Goal: Check status: Check status

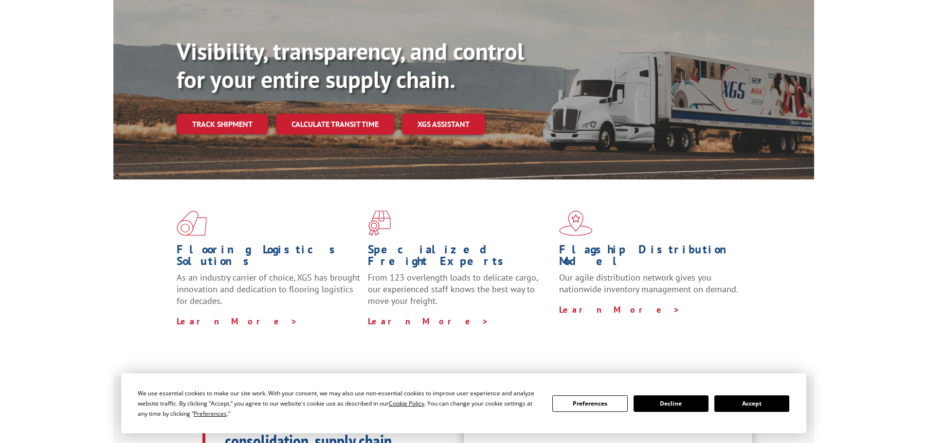
scroll to position [146, 0]
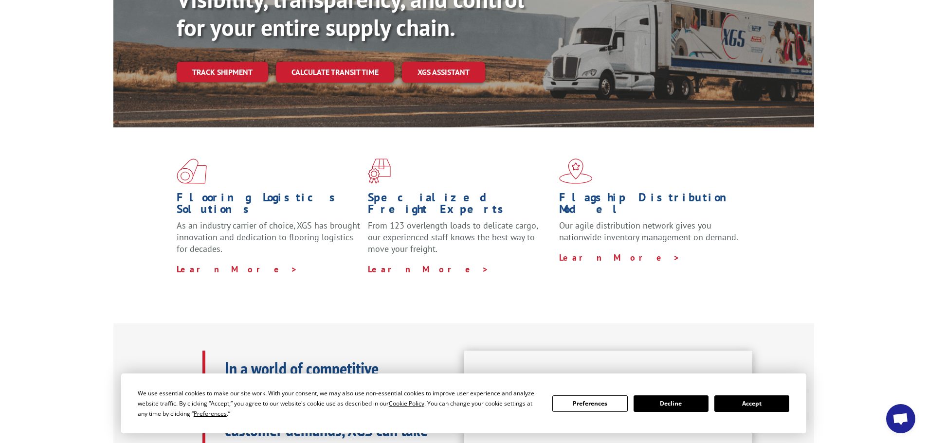
click at [763, 407] on button "Accept" at bounding box center [752, 404] width 75 height 17
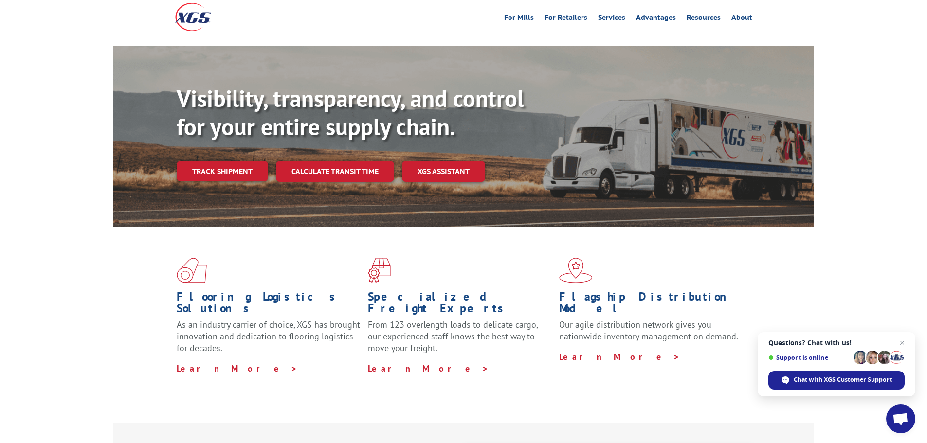
scroll to position [0, 0]
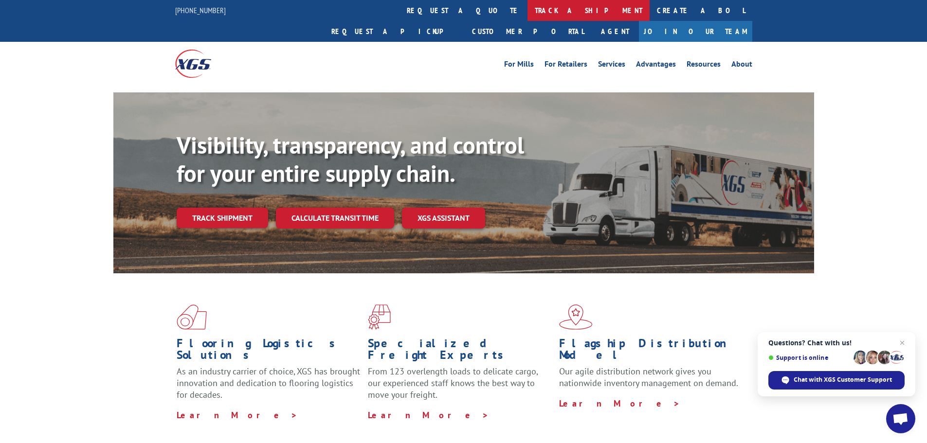
click at [528, 5] on link "track a shipment" at bounding box center [589, 10] width 122 height 21
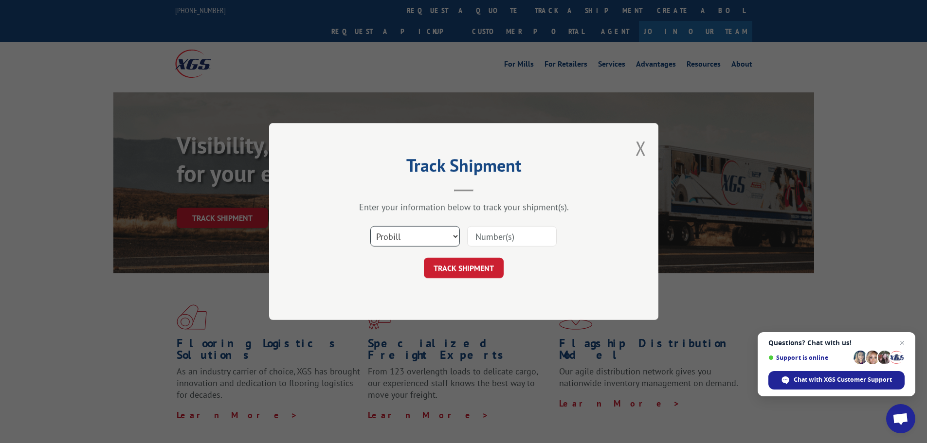
click at [440, 236] on select "Select category... Probill BOL PO" at bounding box center [415, 236] width 90 height 20
select select "bol"
click at [370, 226] on select "Select category... Probill BOL PO" at bounding box center [415, 236] width 90 height 20
click at [490, 239] on input at bounding box center [512, 236] width 90 height 20
paste input "17228446"
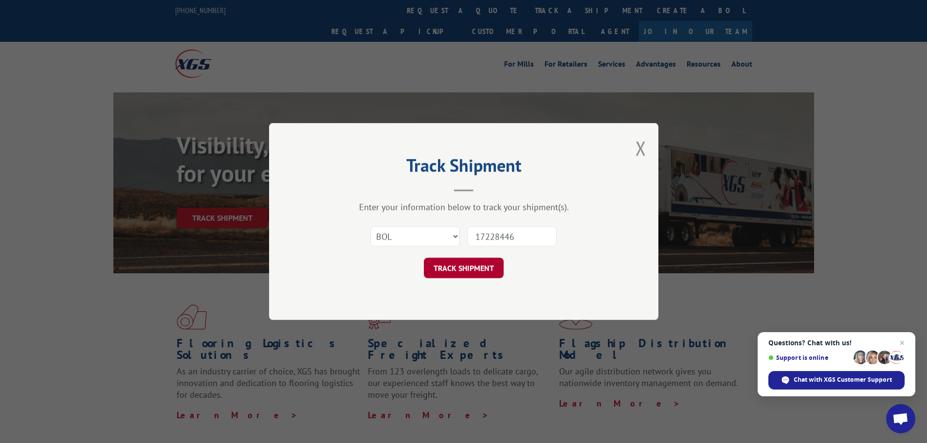
type input "17228446"
click at [472, 267] on button "TRACK SHIPMENT" at bounding box center [464, 268] width 80 height 20
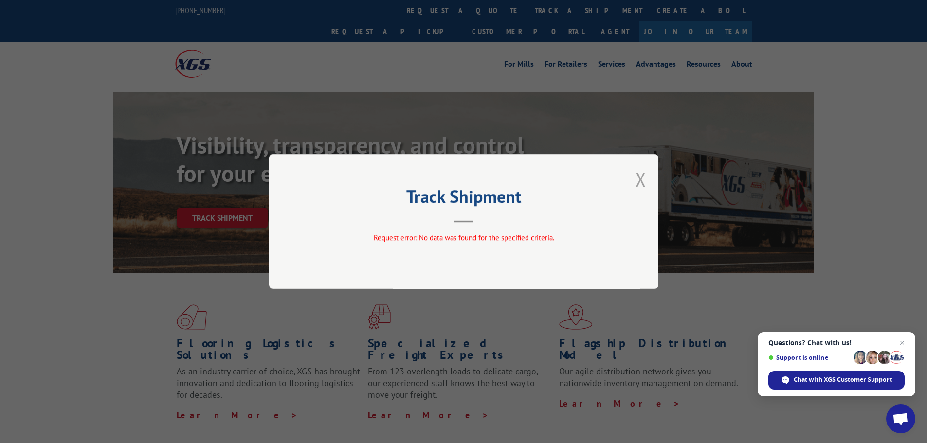
click at [636, 180] on button "Close modal" at bounding box center [641, 179] width 11 height 26
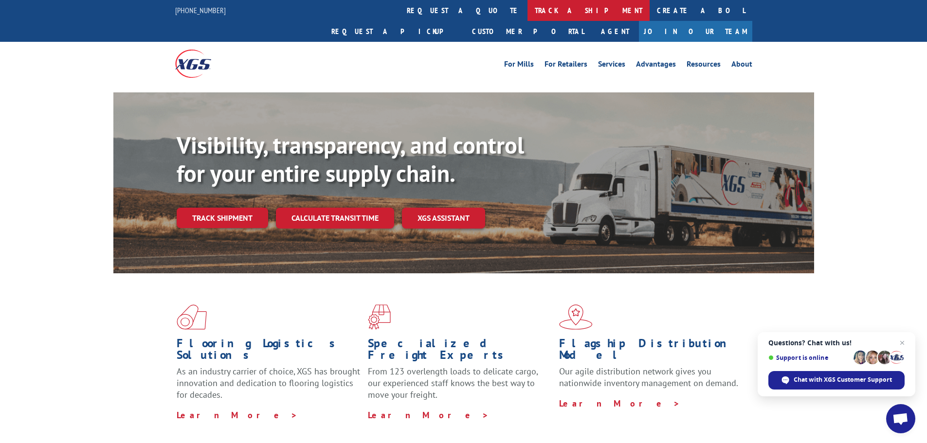
drag, startPoint x: 428, startPoint y: 5, endPoint x: 426, endPoint y: 11, distance: 6.6
click at [528, 6] on link "track a shipment" at bounding box center [589, 10] width 122 height 21
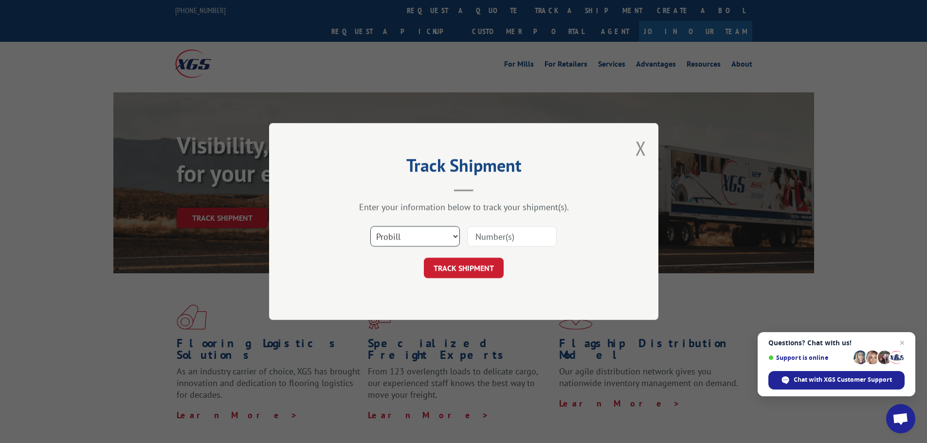
click at [426, 242] on select "Select category... Probill BOL PO" at bounding box center [415, 236] width 90 height 20
select select "bol"
click at [370, 226] on select "Select category... Probill BOL PO" at bounding box center [415, 236] width 90 height 20
click at [472, 235] on input at bounding box center [512, 236] width 90 height 20
paste input "17228446"
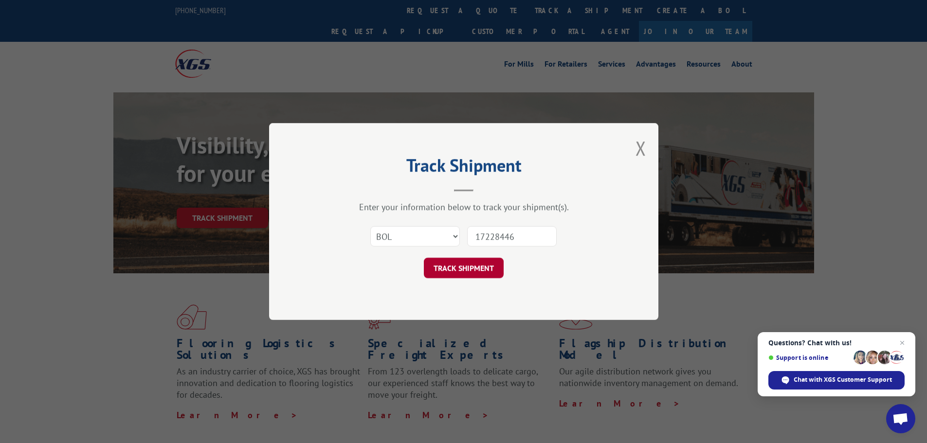
type input "17228446"
click at [462, 269] on button "TRACK SHIPMENT" at bounding box center [464, 268] width 80 height 20
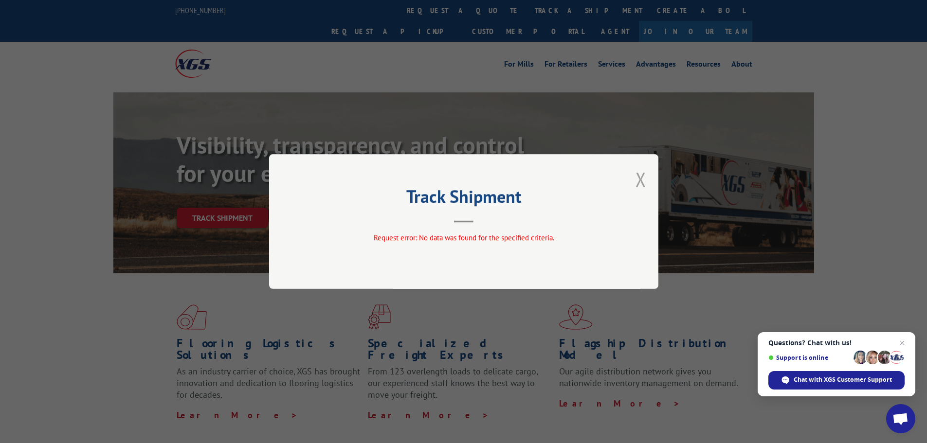
click at [643, 176] on button "Close modal" at bounding box center [641, 179] width 11 height 26
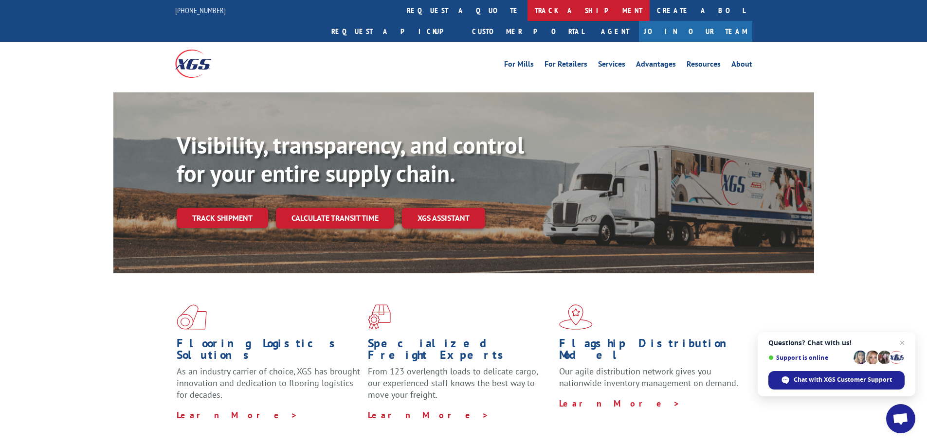
click at [528, 4] on link "track a shipment" at bounding box center [589, 10] width 122 height 21
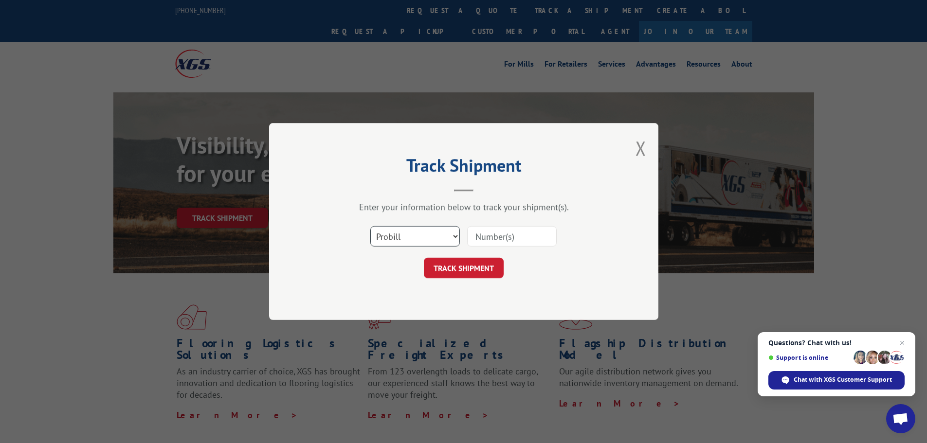
click at [413, 237] on select "Select category... Probill BOL PO" at bounding box center [415, 236] width 90 height 20
select select "bol"
click at [370, 226] on select "Select category... Probill BOL PO" at bounding box center [415, 236] width 90 height 20
click at [491, 233] on input at bounding box center [512, 236] width 90 height 20
paste input "6010669"
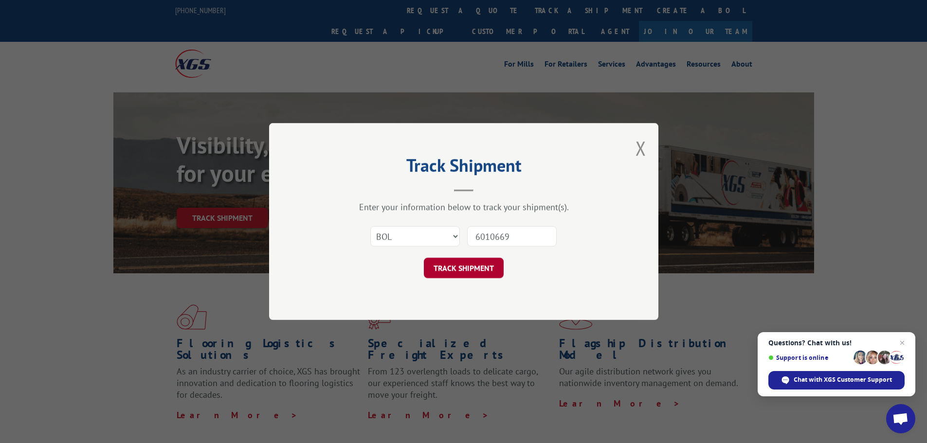
type input "6010669"
click at [469, 267] on button "TRACK SHIPMENT" at bounding box center [464, 268] width 80 height 20
